Goal: Complete application form

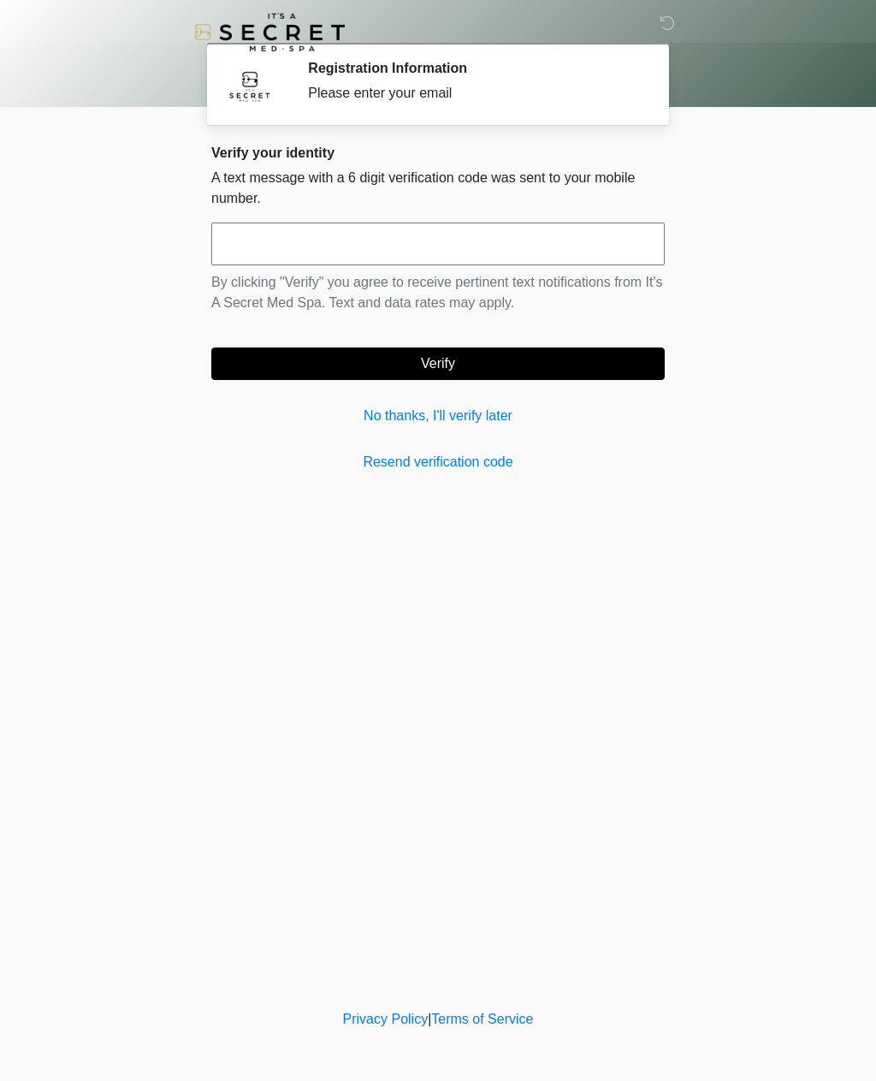
click at [481, 466] on link "Resend verification code" at bounding box center [438, 462] width 454 height 21
click at [492, 412] on link "No thanks, I'll verify later" at bounding box center [438, 416] width 454 height 21
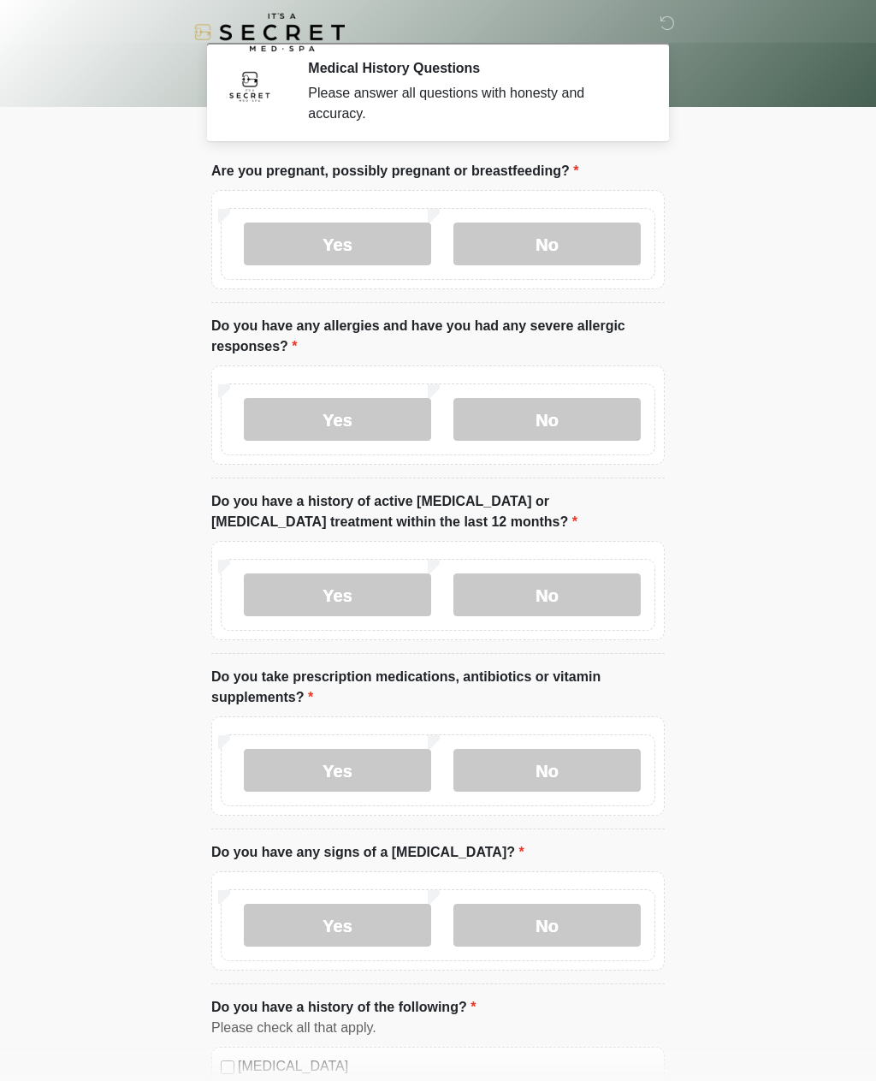
click at [602, 245] on label "No" at bounding box center [547, 243] width 187 height 43
click at [590, 418] on label "No" at bounding box center [547, 419] width 187 height 43
click at [613, 594] on label "No" at bounding box center [547, 594] width 187 height 43
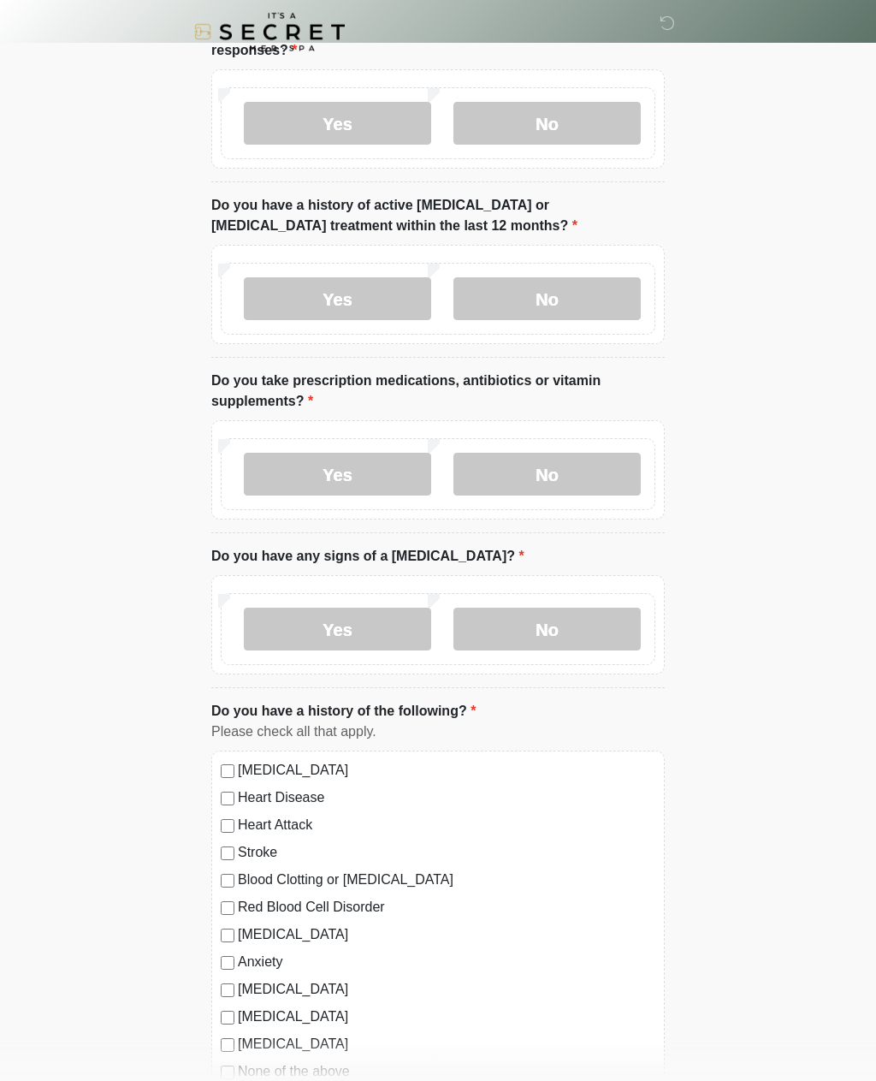
scroll to position [298, 0]
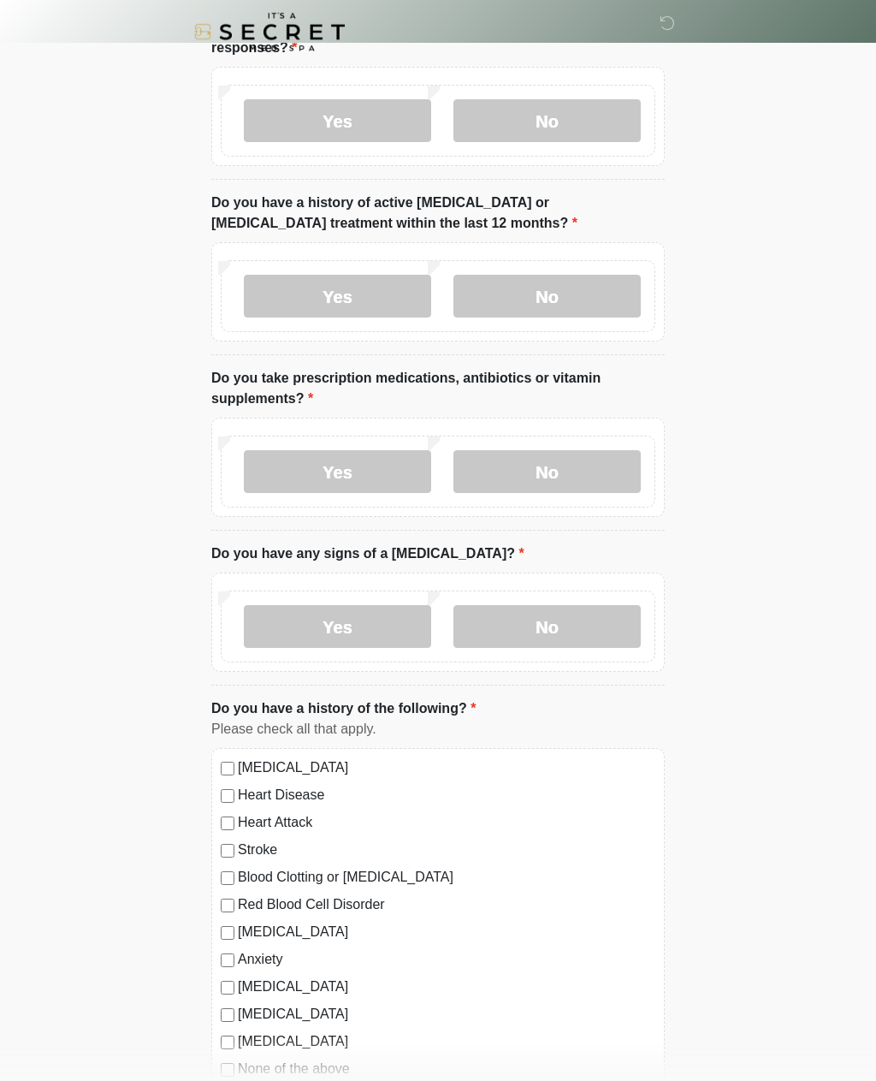
click at [398, 477] on label "Yes" at bounding box center [337, 472] width 187 height 43
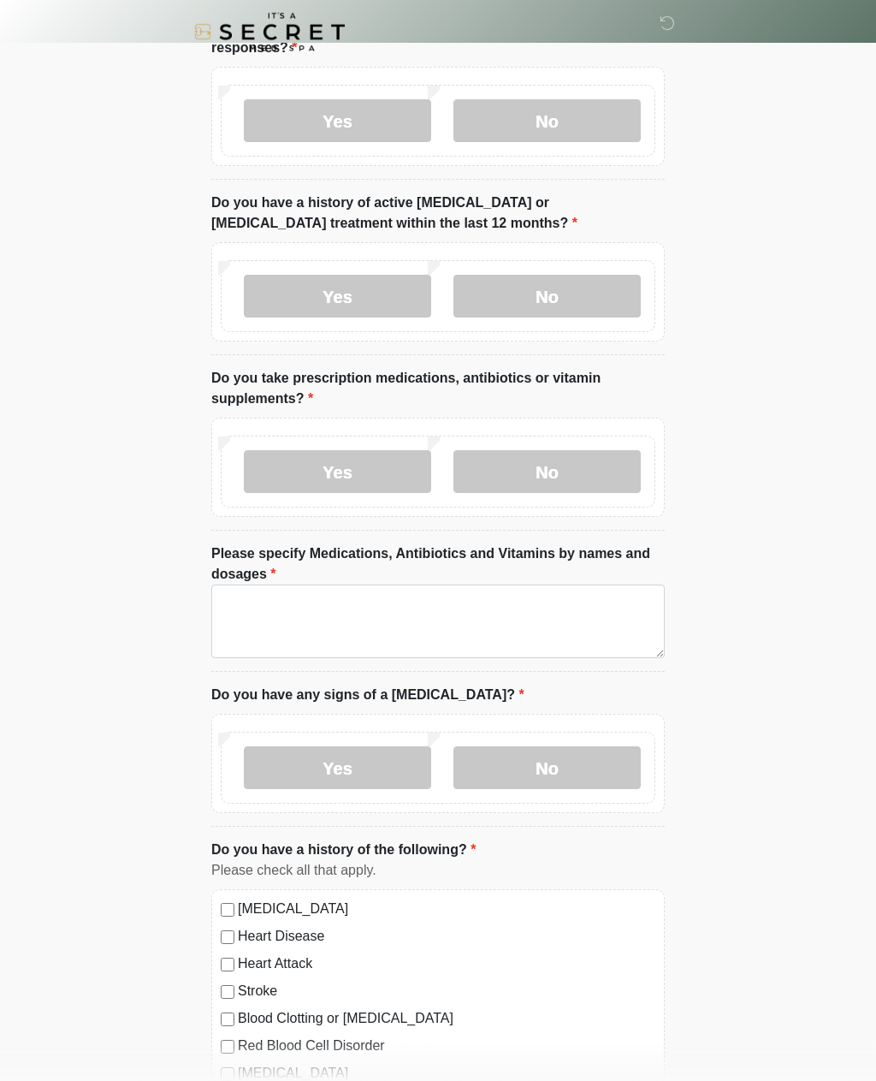
scroll to position [299, 0]
click at [512, 621] on textarea "Please specify Medications, Antibiotics and Vitamins by names and dosages" at bounding box center [438, 621] width 454 height 74
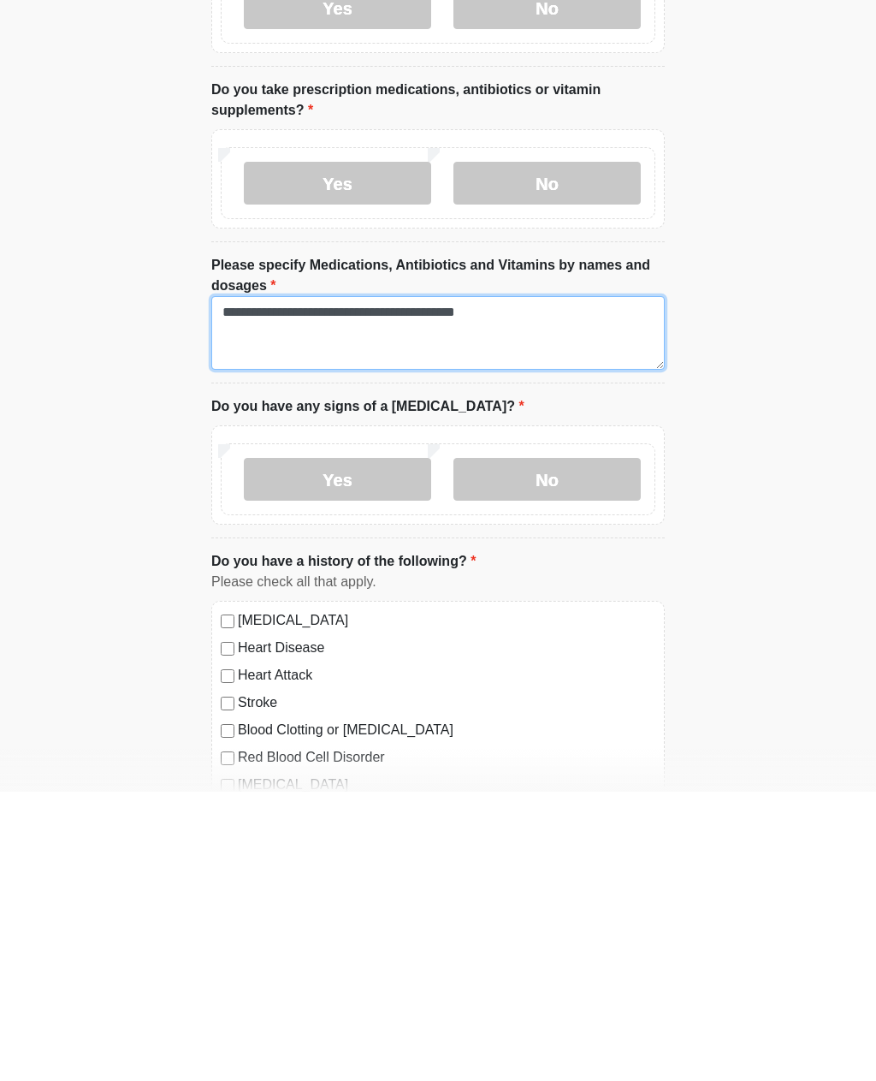
type textarea "**********"
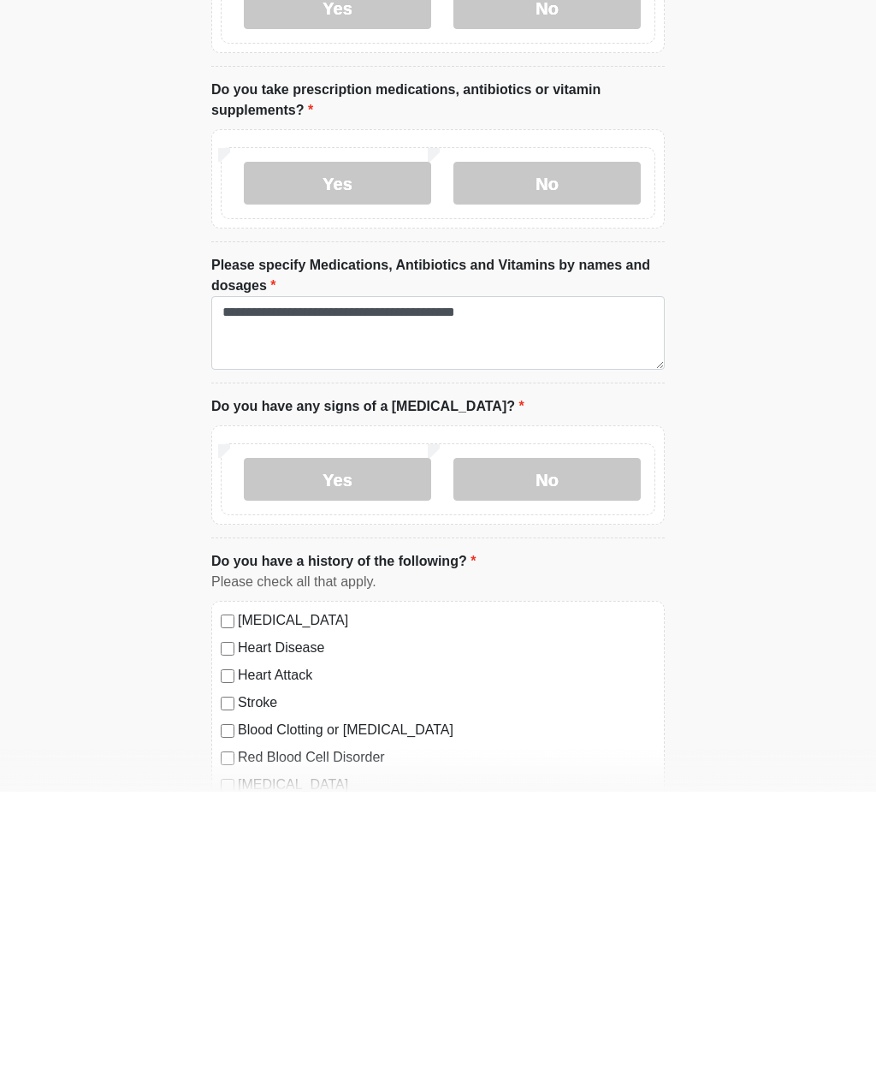
click at [584, 747] on label "No" at bounding box center [547, 768] width 187 height 43
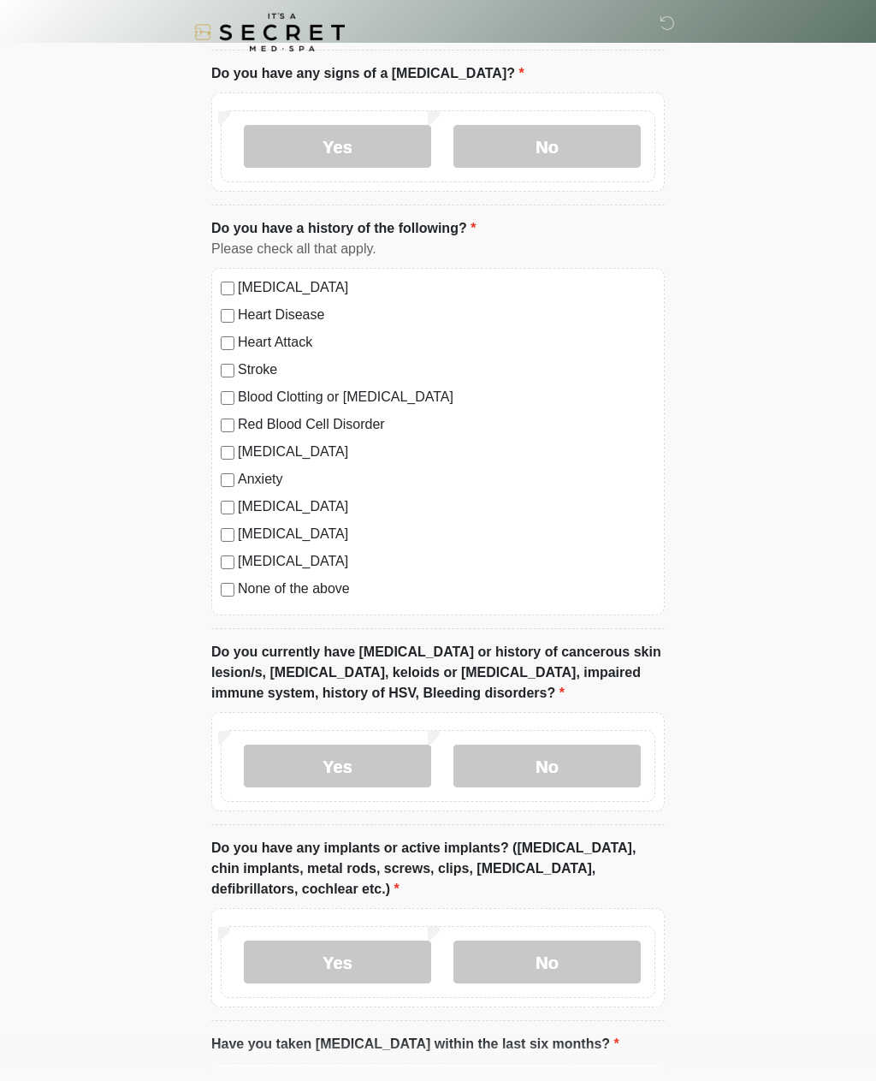
scroll to position [926, 0]
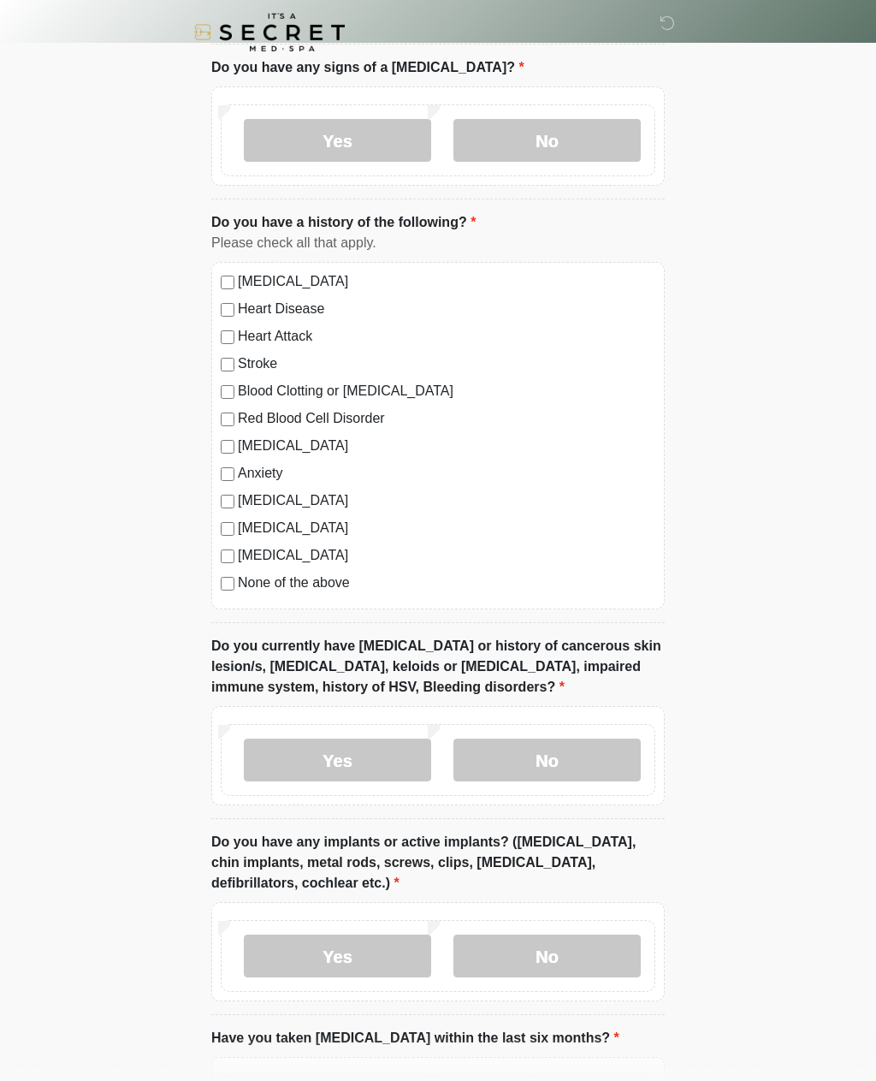
click at [602, 752] on label "No" at bounding box center [547, 759] width 187 height 43
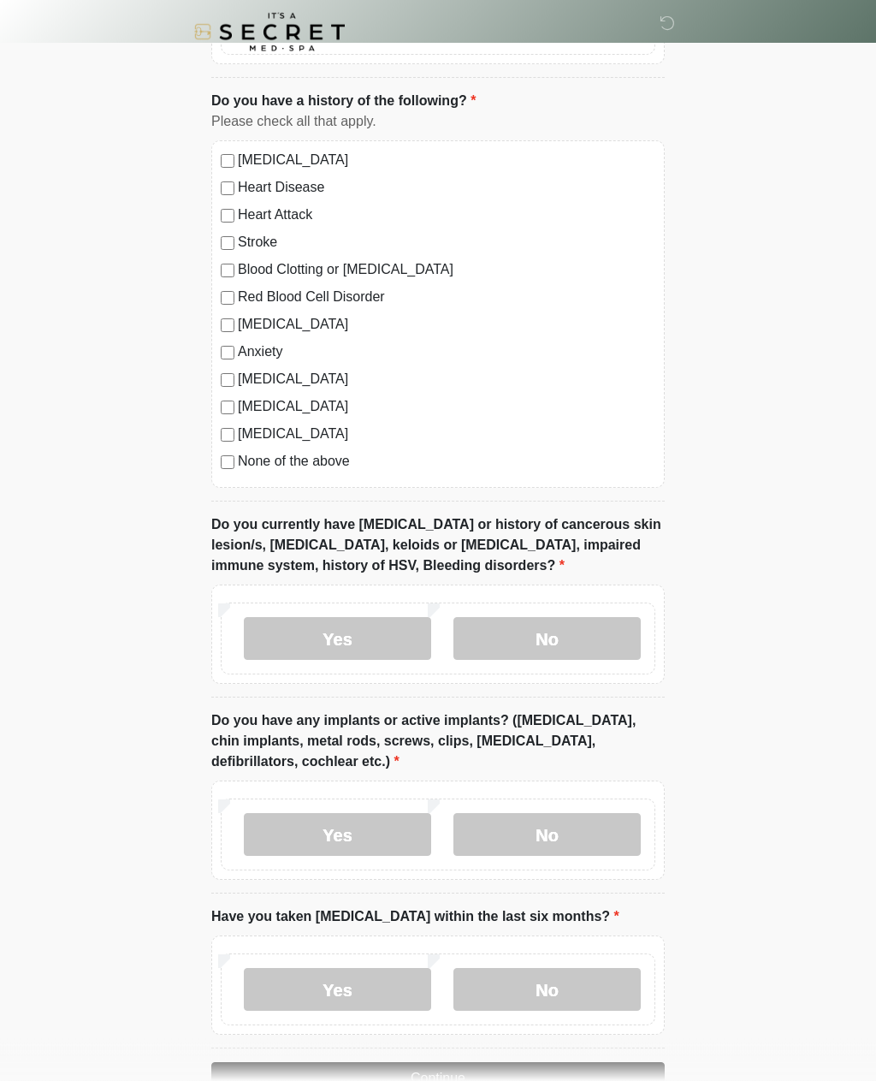
click at [586, 817] on label "No" at bounding box center [547, 835] width 187 height 43
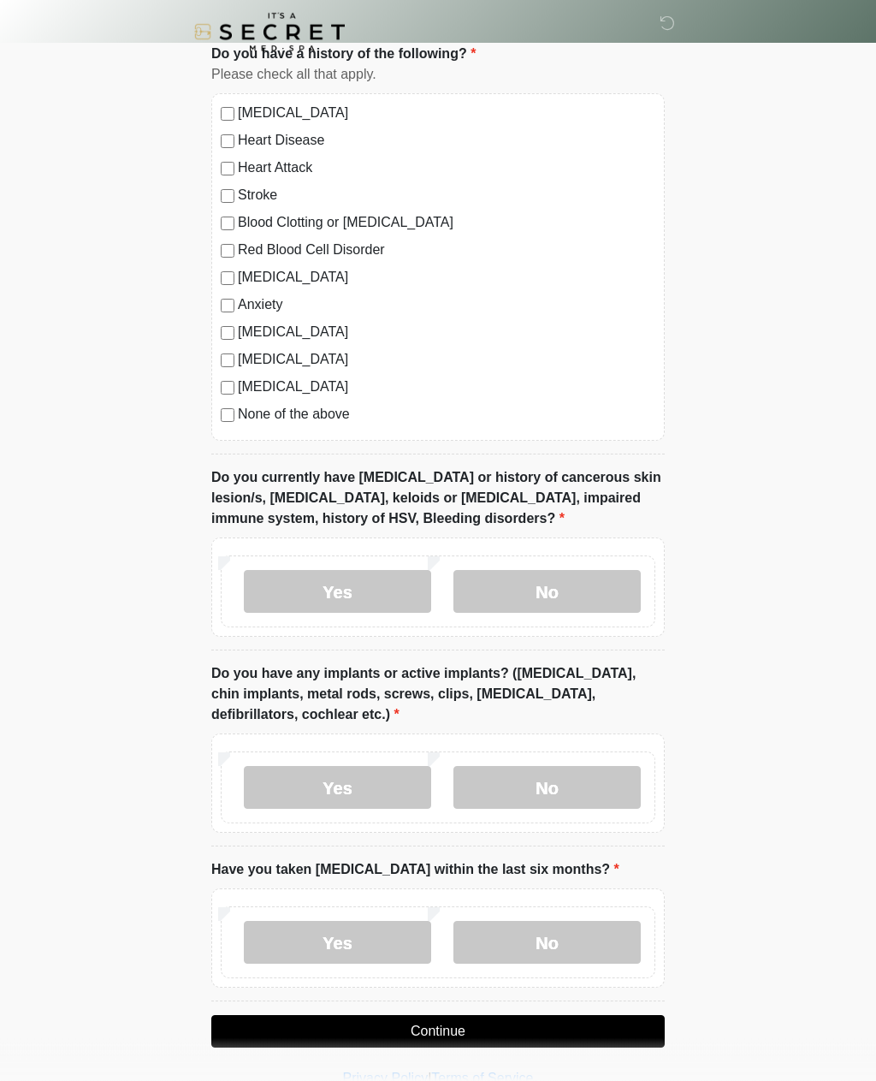
scroll to position [1094, 0]
click at [606, 943] on label "No" at bounding box center [547, 942] width 187 height 43
click at [626, 1029] on button "Continue" at bounding box center [438, 1031] width 454 height 33
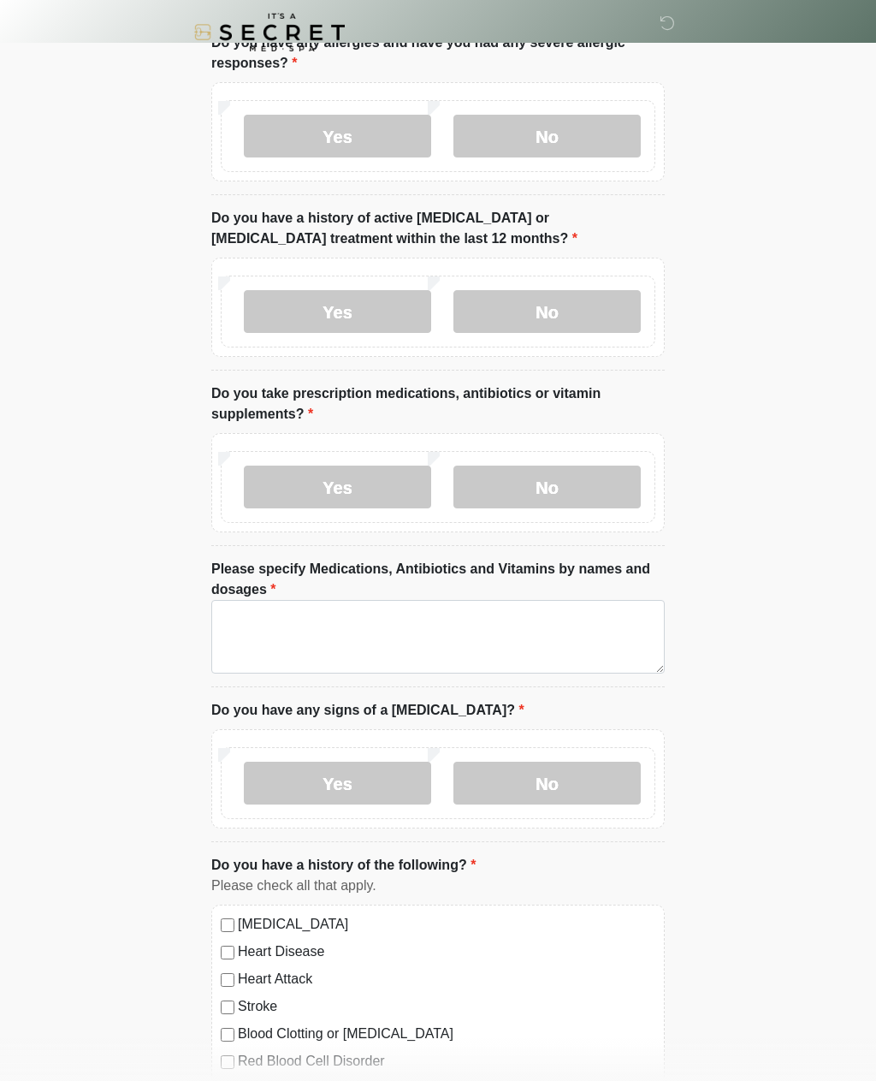
scroll to position [0, 0]
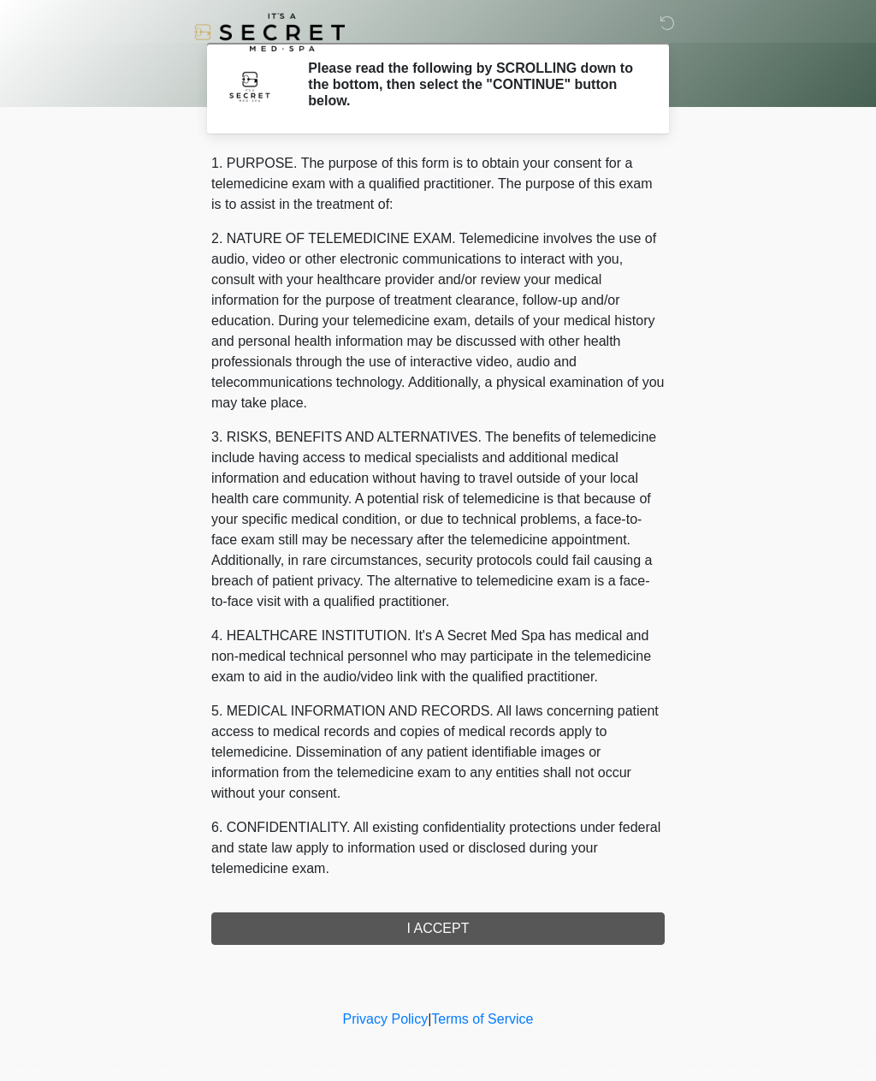
click at [536, 922] on div "1. PURPOSE. The purpose of this form is to obtain your consent for a telemedici…" at bounding box center [438, 549] width 454 height 792
click at [470, 926] on div "1. PURPOSE. The purpose of this form is to obtain your consent for a telemedici…" at bounding box center [438, 549] width 454 height 792
click at [519, 919] on div "1. PURPOSE. The purpose of this form is to obtain your consent for a telemedici…" at bounding box center [438, 549] width 454 height 792
click at [519, 918] on div "1. PURPOSE. The purpose of this form is to obtain your consent for a telemedici…" at bounding box center [438, 549] width 454 height 792
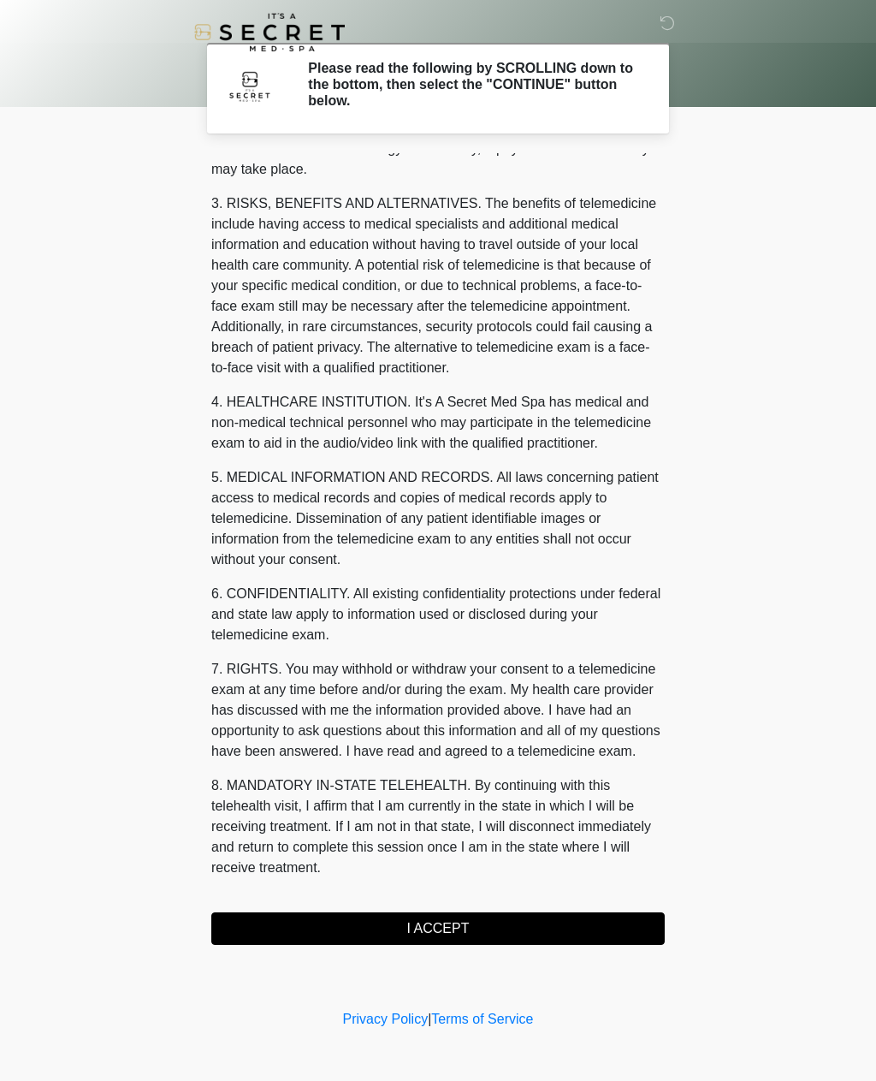
scroll to position [254, 0]
click at [448, 928] on button "I ACCEPT" at bounding box center [438, 928] width 454 height 33
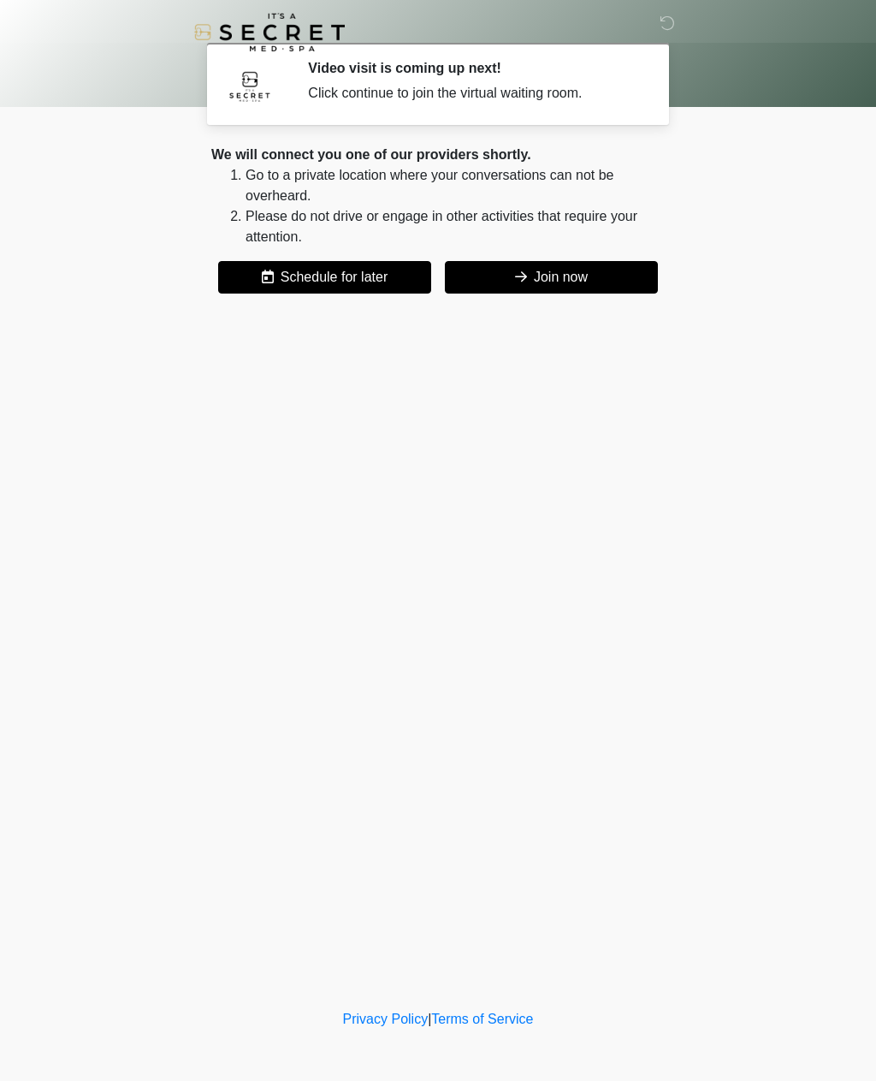
click at [578, 276] on button "Join now" at bounding box center [551, 277] width 213 height 33
